Goal: Task Accomplishment & Management: Use online tool/utility

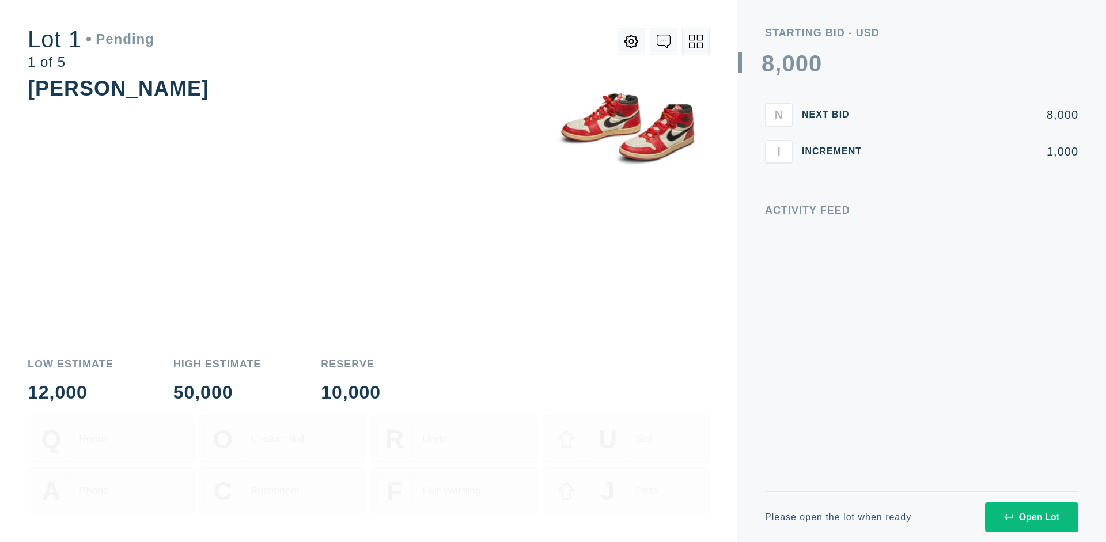
click at [1032, 517] on div "Open Lot" at bounding box center [1031, 517] width 55 height 10
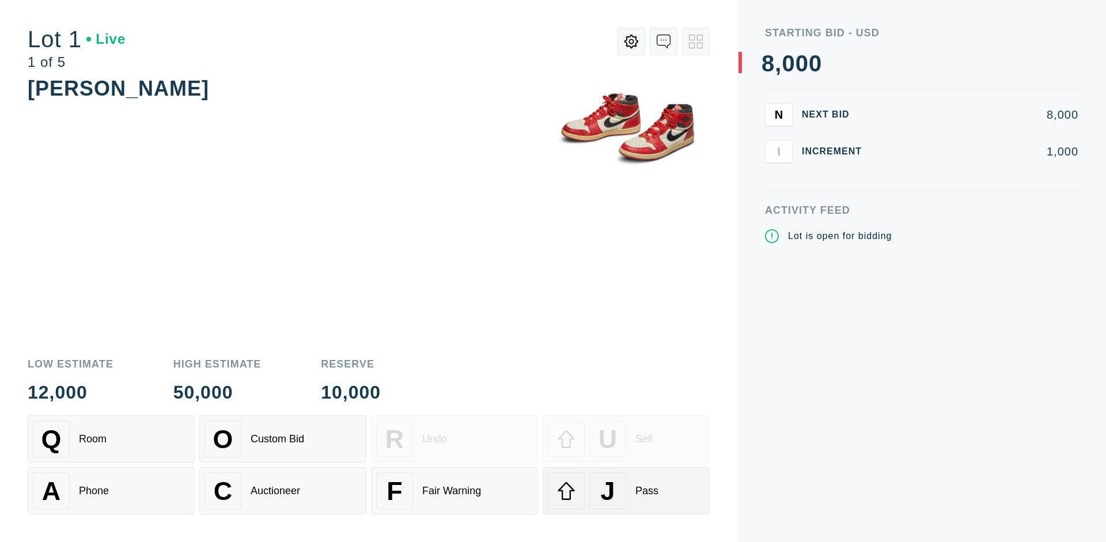
click at [626, 491] on div "J Pass" at bounding box center [626, 491] width 157 height 37
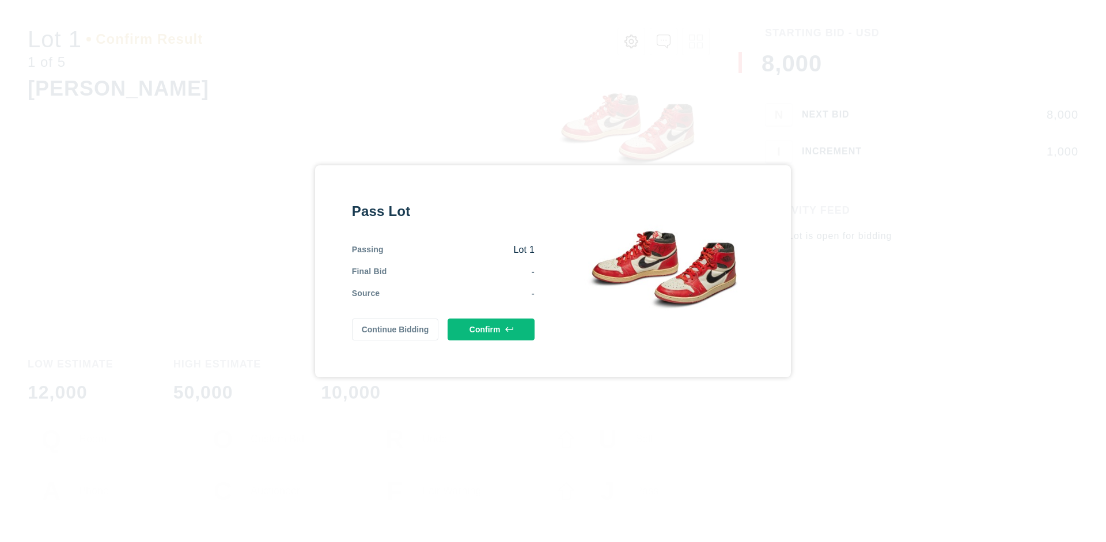
click at [492, 329] on button "Confirm" at bounding box center [491, 330] width 87 height 22
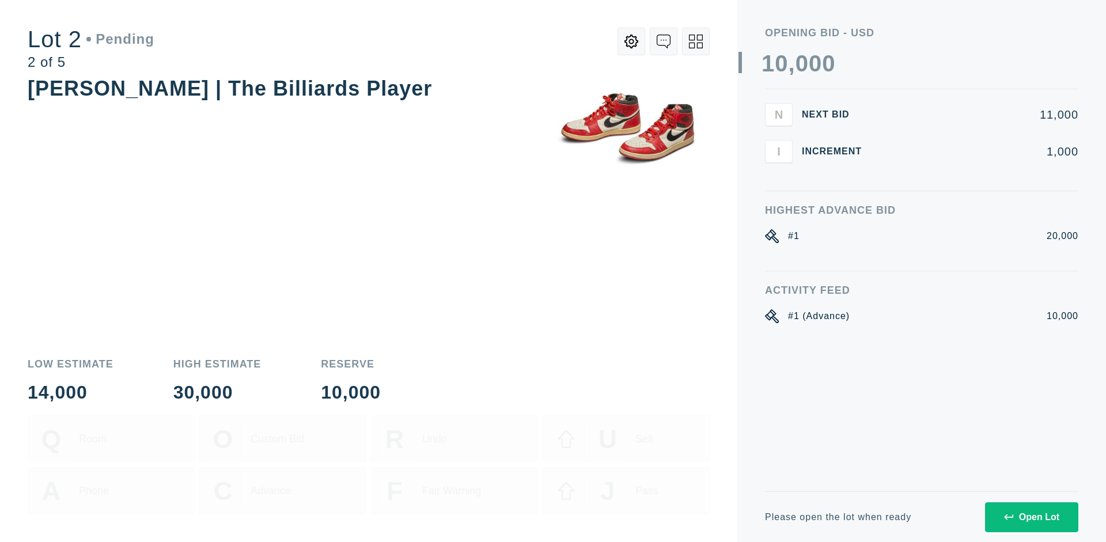
click at [1032, 517] on div "Open Lot" at bounding box center [1031, 517] width 55 height 10
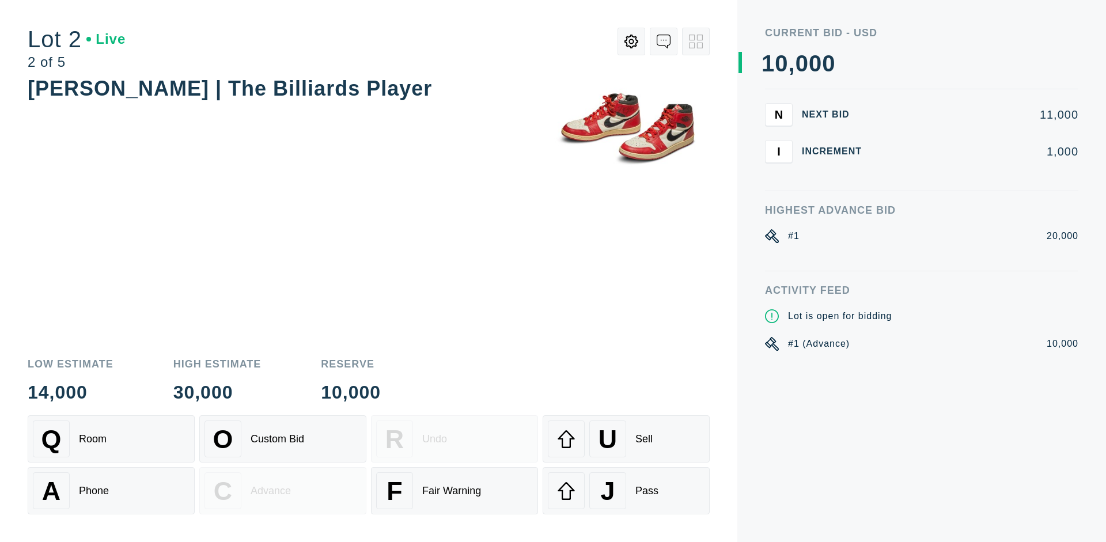
click at [626, 491] on div "J Pass" at bounding box center [626, 491] width 157 height 37
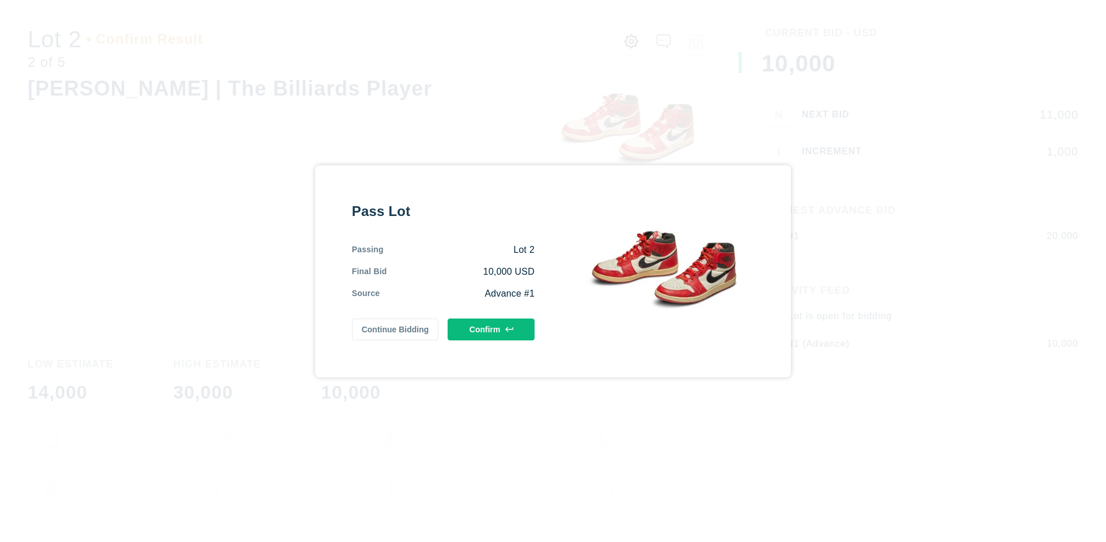
click at [492, 329] on button "Confirm" at bounding box center [491, 330] width 87 height 22
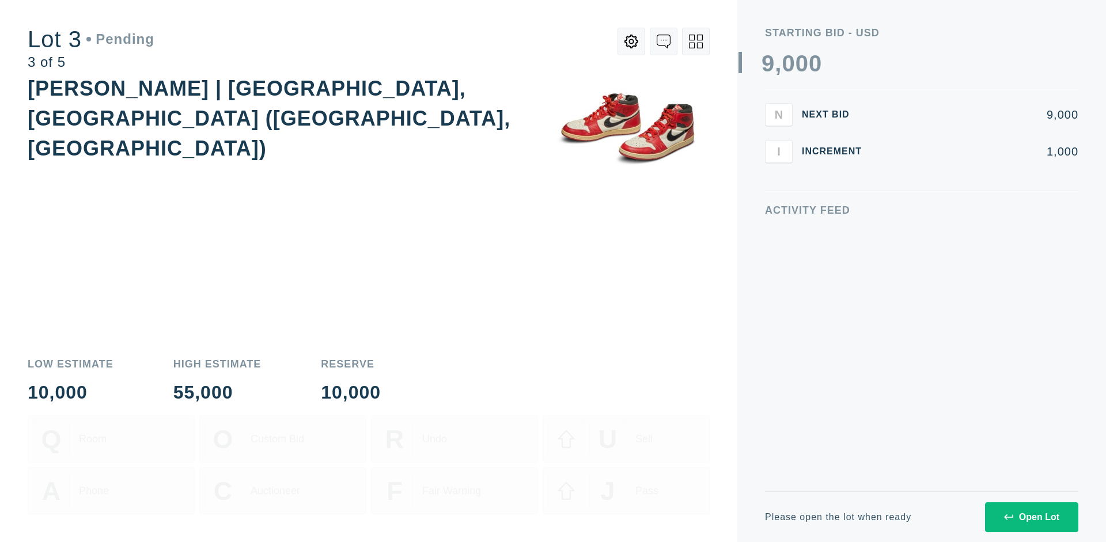
click at [1032, 517] on div "Open Lot" at bounding box center [1031, 517] width 55 height 10
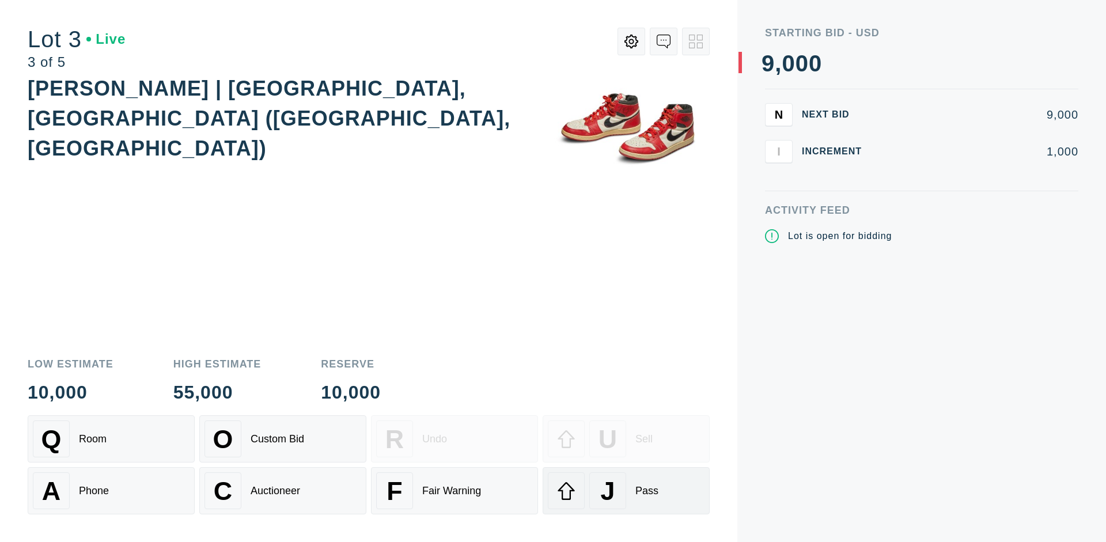
click at [626, 491] on div "J Pass" at bounding box center [626, 491] width 157 height 37
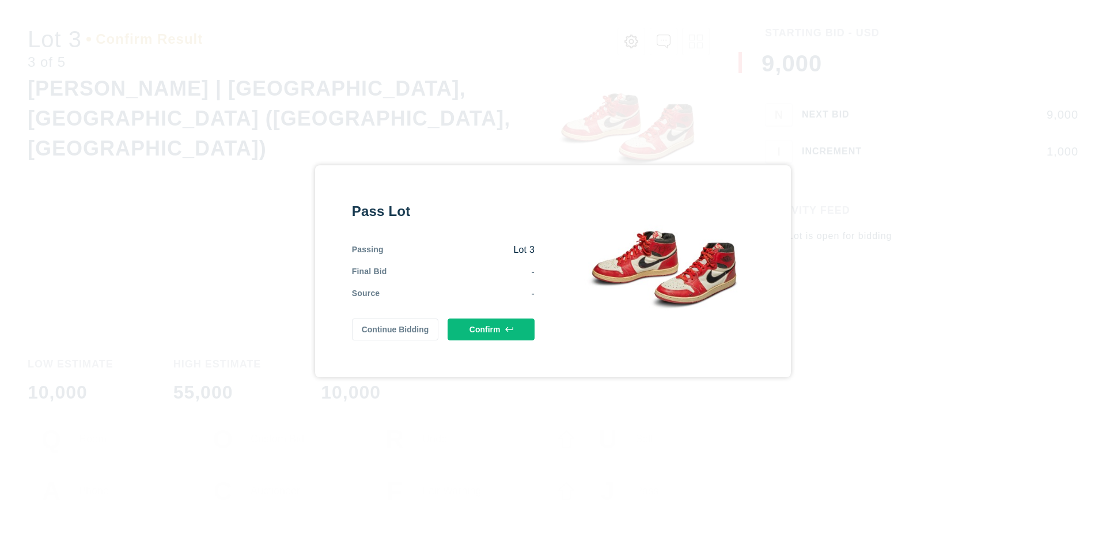
click at [492, 329] on button "Confirm" at bounding box center [491, 330] width 87 height 22
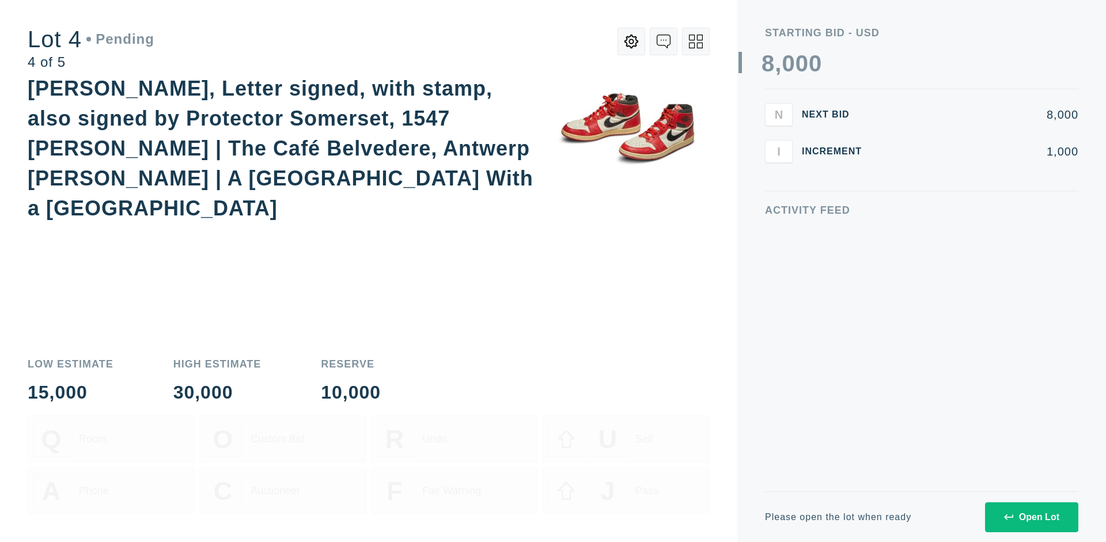
click at [696, 41] on icon at bounding box center [696, 42] width 14 height 14
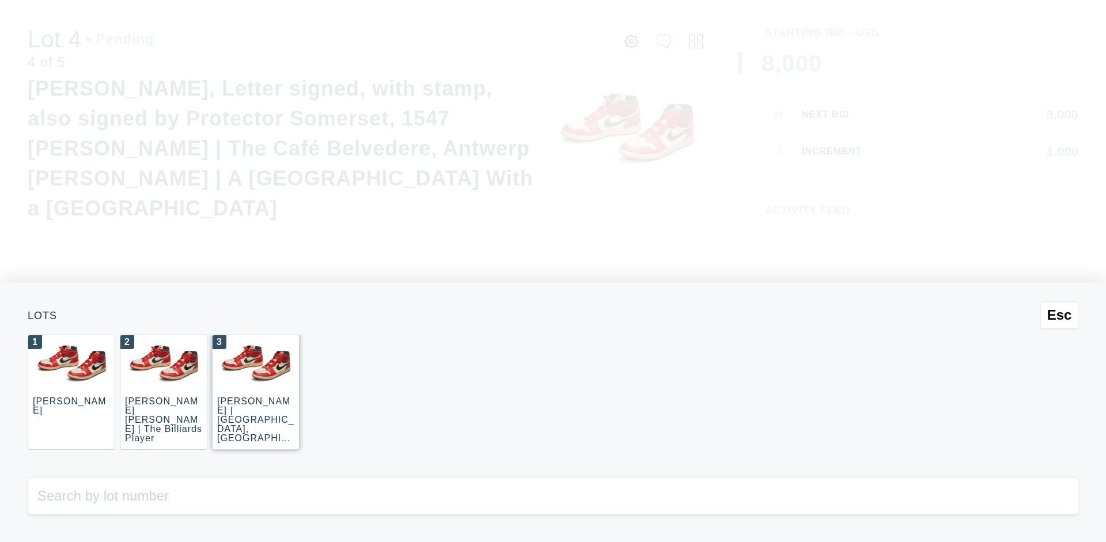
click at [256, 392] on div "3 [PERSON_NAME] | [GEOGRAPHIC_DATA], [GEOGRAPHIC_DATA] ([GEOGRAPHIC_DATA], [GEO…" at bounding box center [256, 392] width 88 height 115
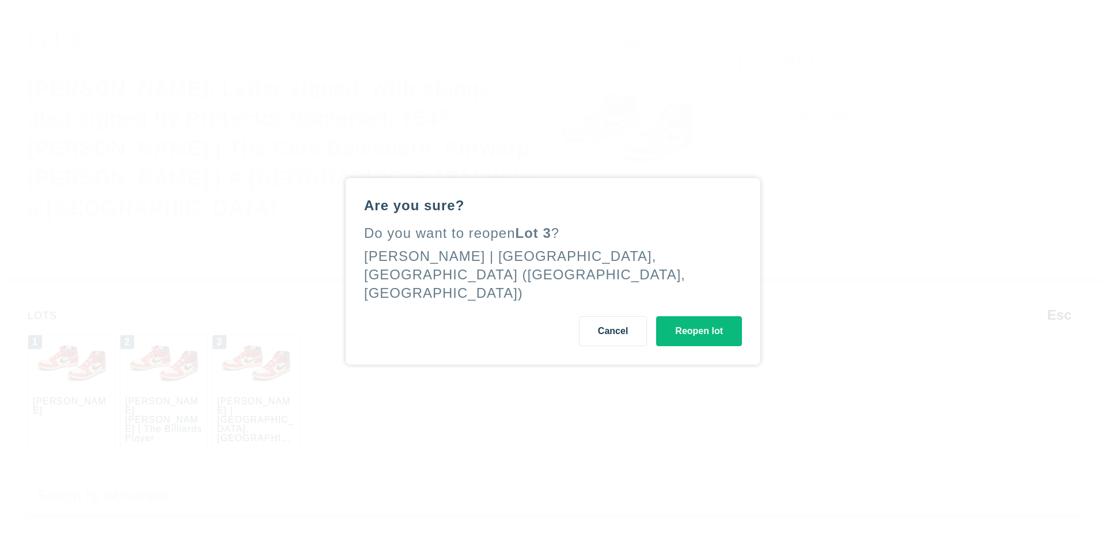
click at [699, 322] on button "Reopen lot" at bounding box center [699, 331] width 86 height 30
